Goal: Information Seeking & Learning: Learn about a topic

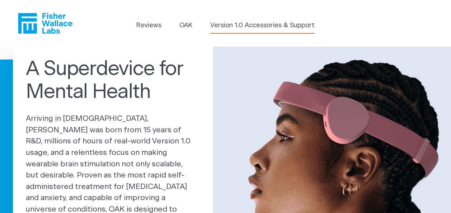
click at [225, 26] on link "Version 1.0 Accessories & Support" at bounding box center [262, 26] width 104 height 10
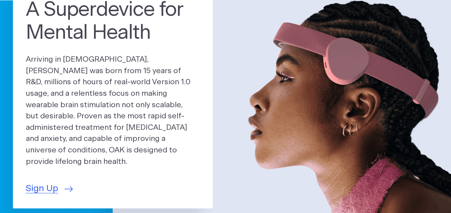
scroll to position [59, 0]
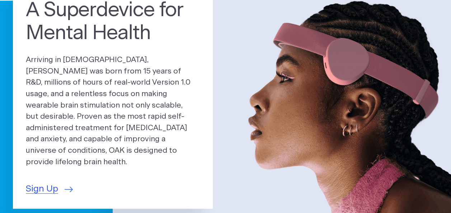
click at [26, 144] on p "Arriving in 2025, OAK was born from 15 years of R&D, millions of hours of real-…" at bounding box center [113, 110] width 174 height 113
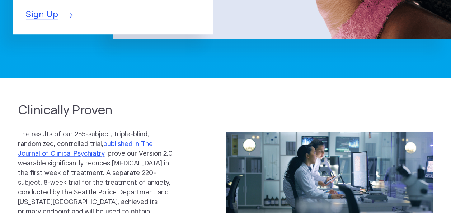
scroll to position [241, 0]
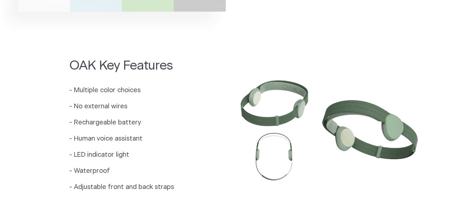
scroll to position [583, 0]
